Goal: Transaction & Acquisition: Purchase product/service

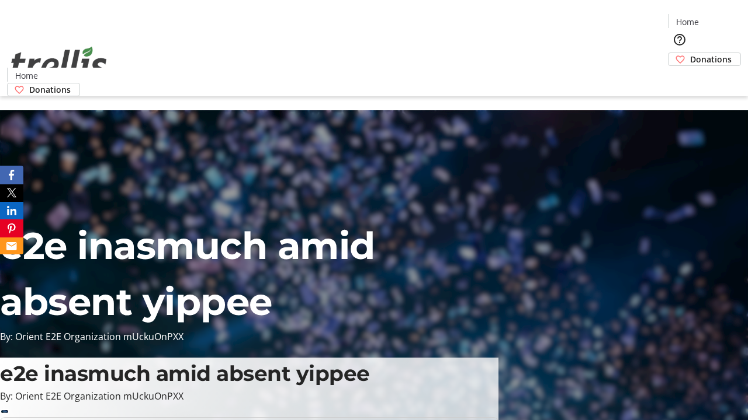
click at [690, 53] on span "Donations" at bounding box center [710, 59] width 41 height 12
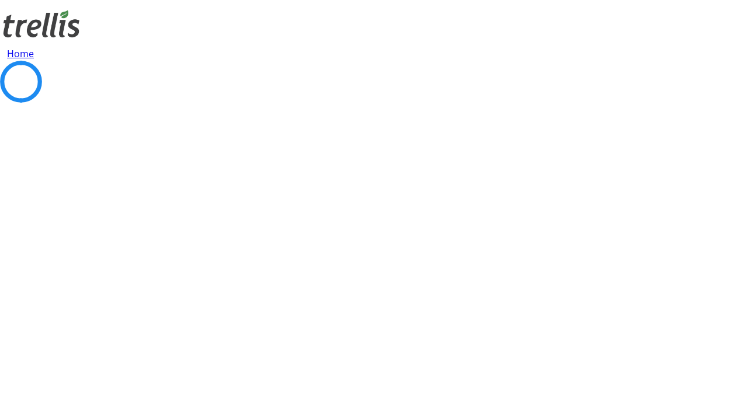
select select "CA"
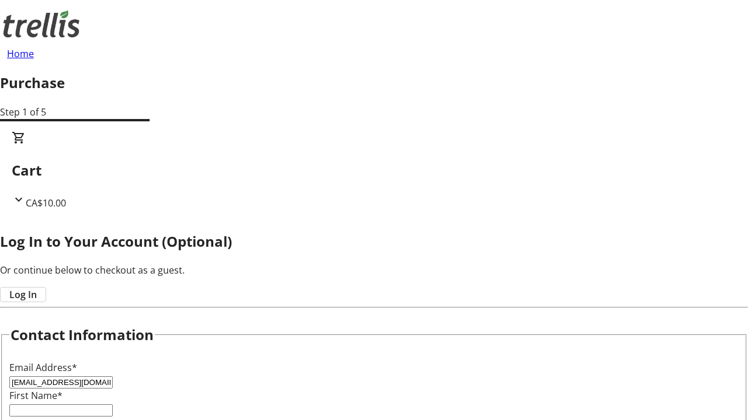
type input "[EMAIL_ADDRESS][DOMAIN_NAME]"
type input "[PERSON_NAME]"
type input "[STREET_ADDRESS][PERSON_NAME]"
type input "Kelowna"
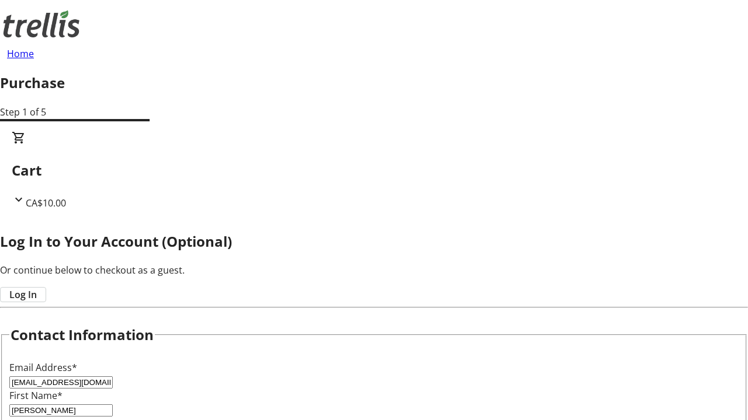
select select "BC"
type input "Kelowna"
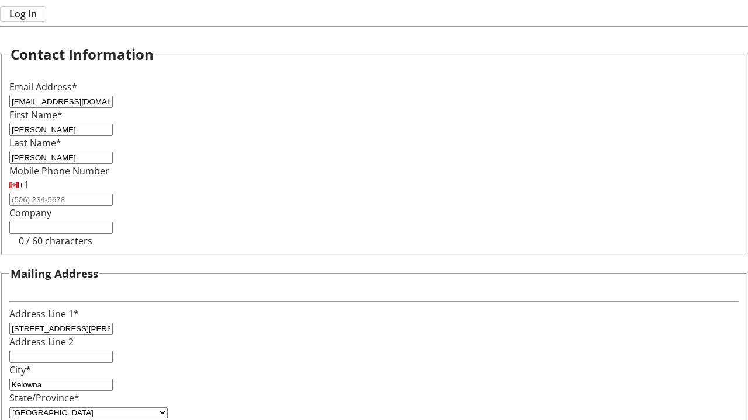
type input "V1Y 0C2"
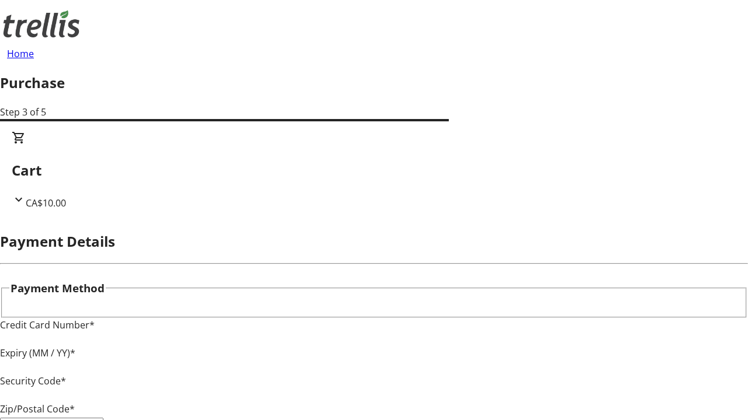
type input "V1Y 0C2"
